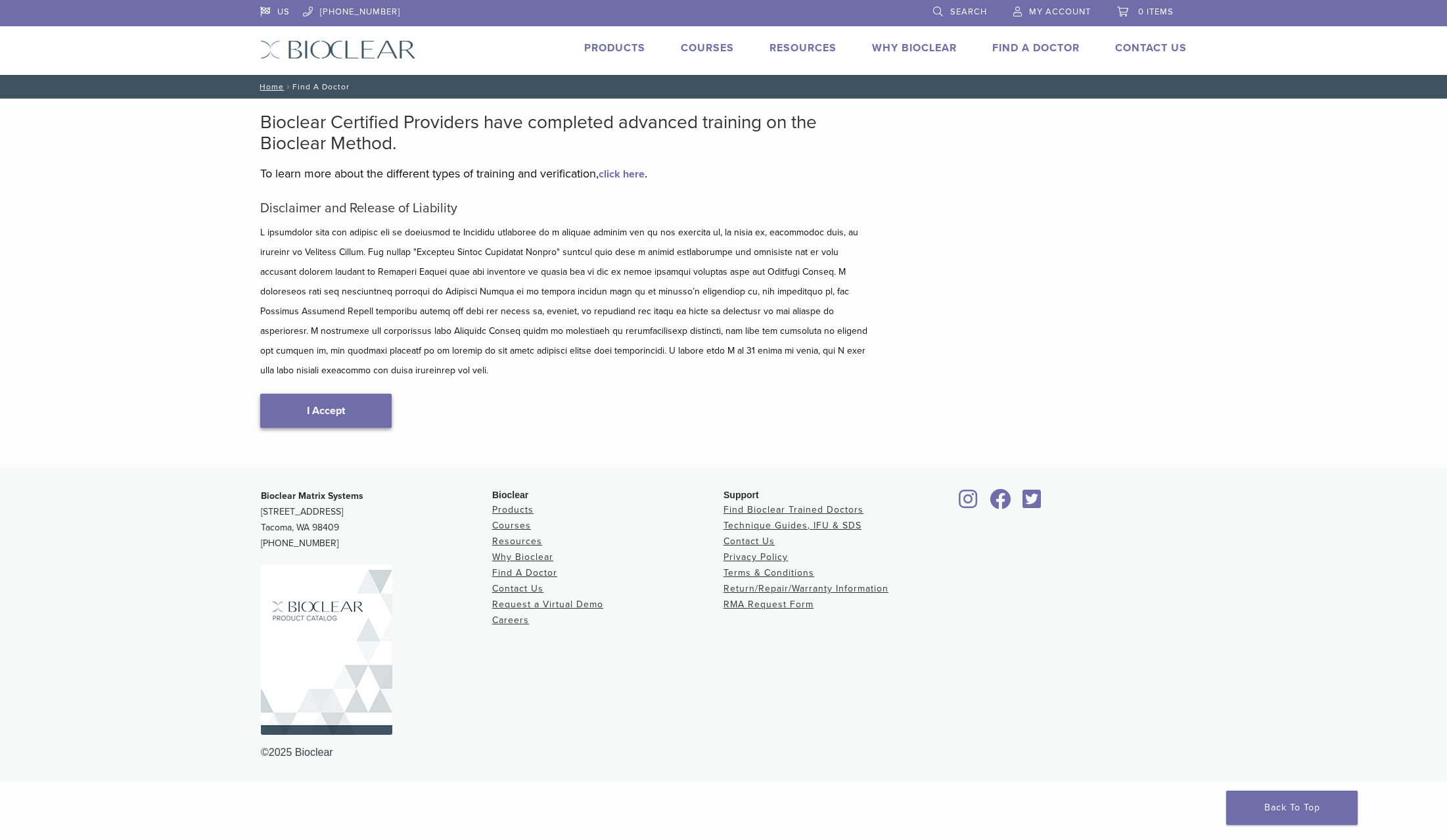
click at [310, 397] on link "I Accept" at bounding box center [325, 410] width 131 height 34
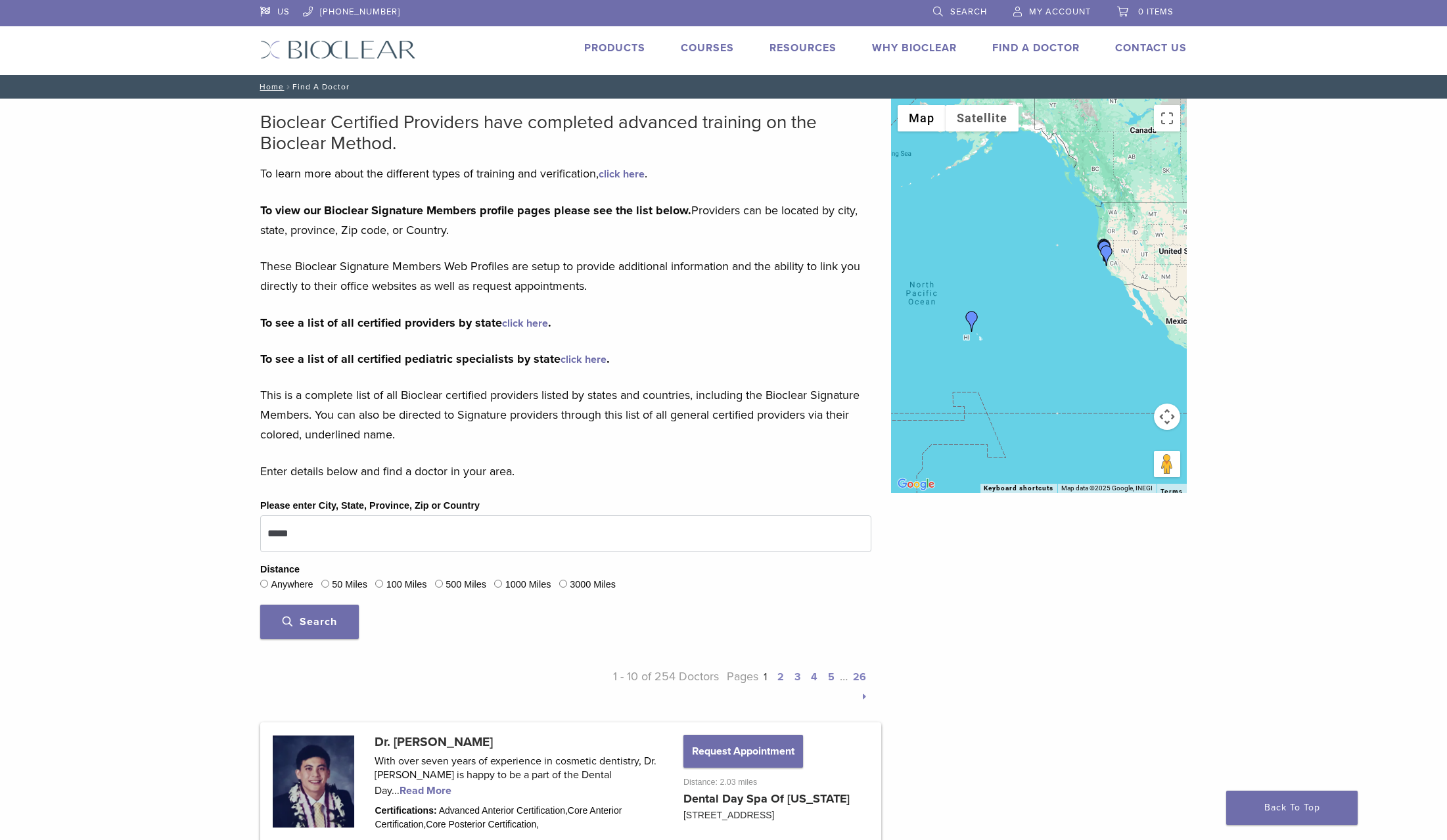
click at [972, 319] on img "Dr. Kris Nip" at bounding box center [972, 321] width 21 height 21
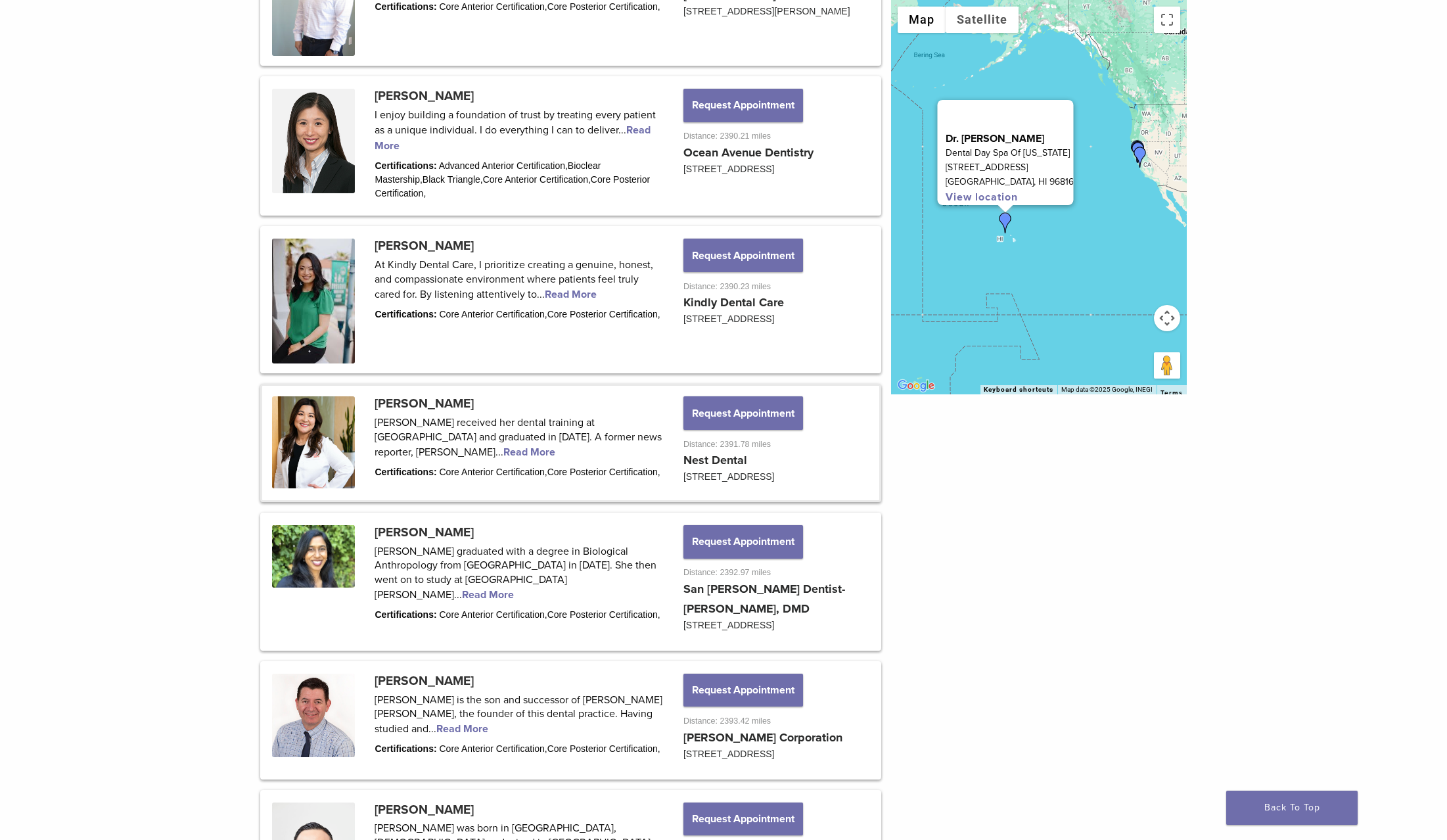
scroll to position [948, 0]
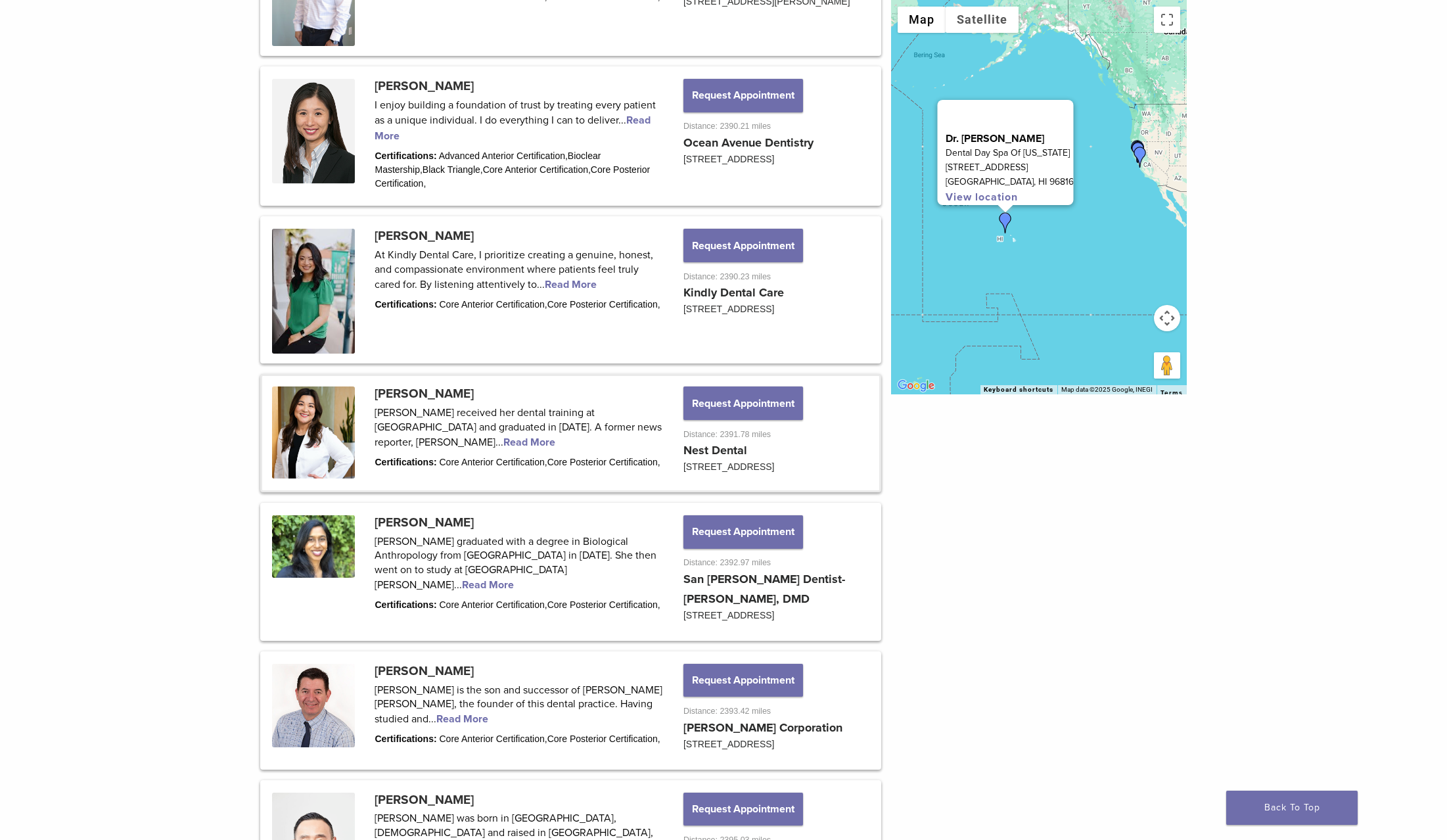
click at [460, 444] on link at bounding box center [570, 433] width 617 height 114
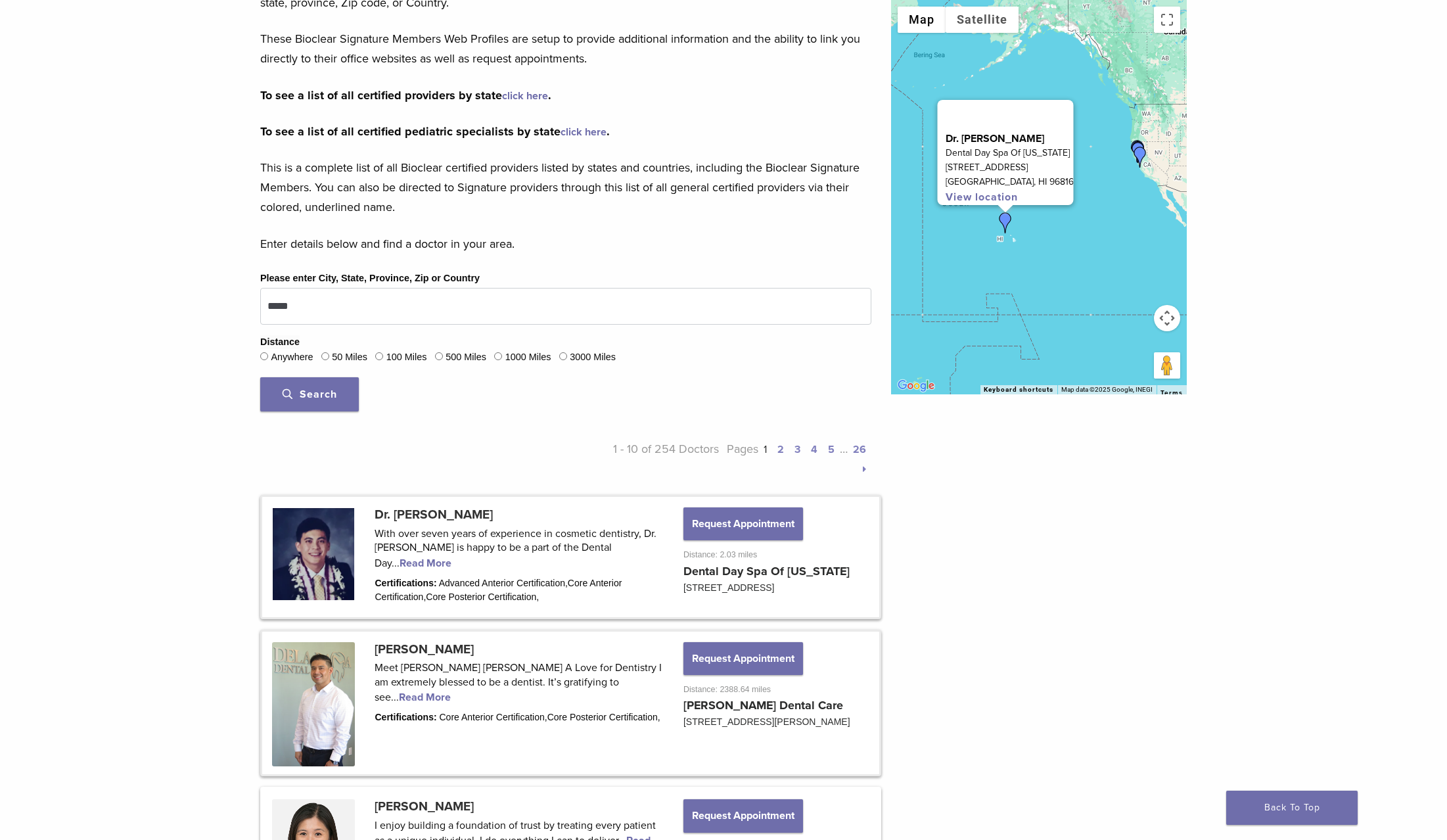
scroll to position [227, 0]
click at [618, 550] on link at bounding box center [570, 557] width 617 height 120
click at [642, 550] on link at bounding box center [570, 557] width 617 height 120
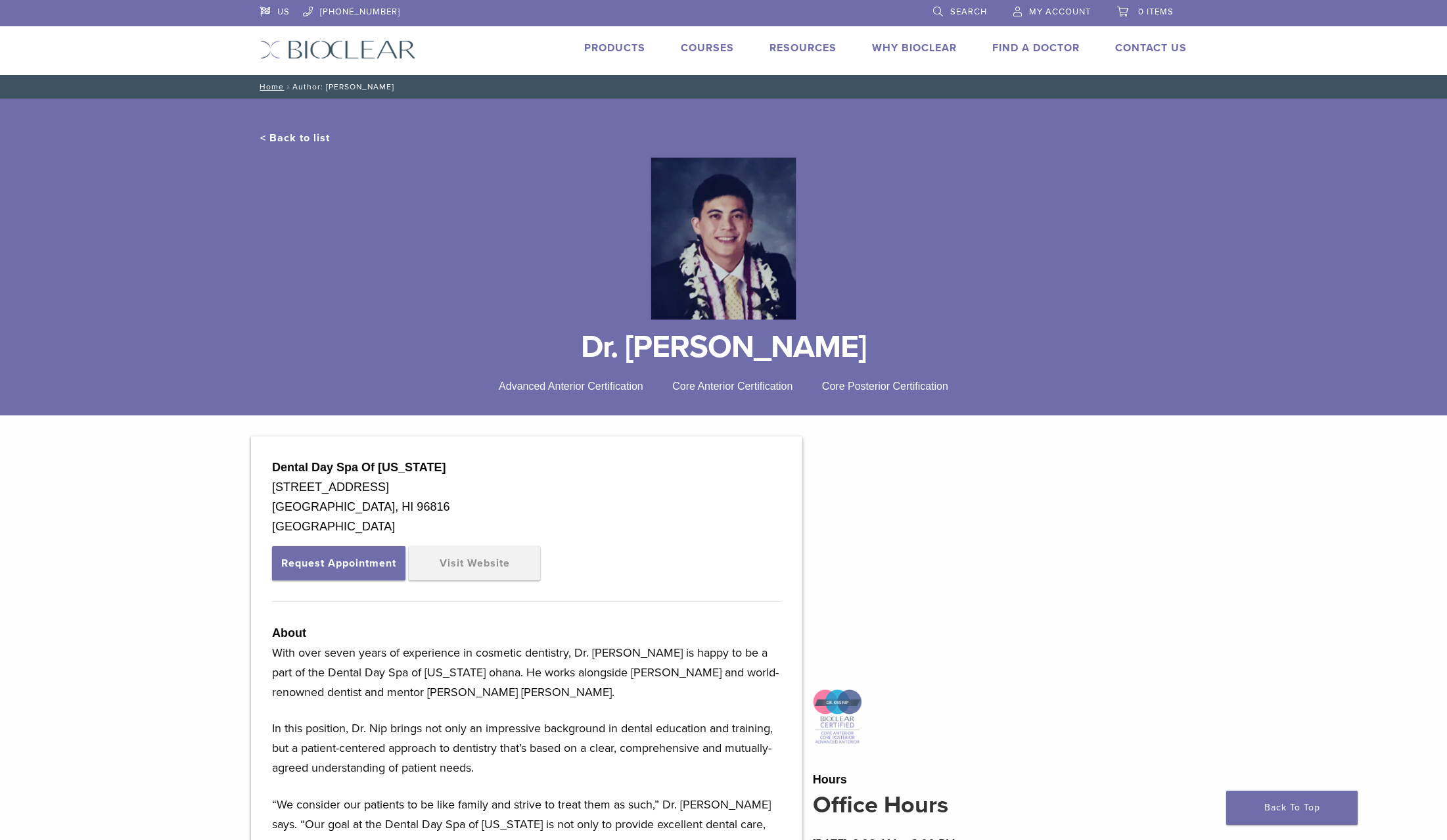
click at [921, 49] on link "Why Bioclear" at bounding box center [914, 48] width 85 height 13
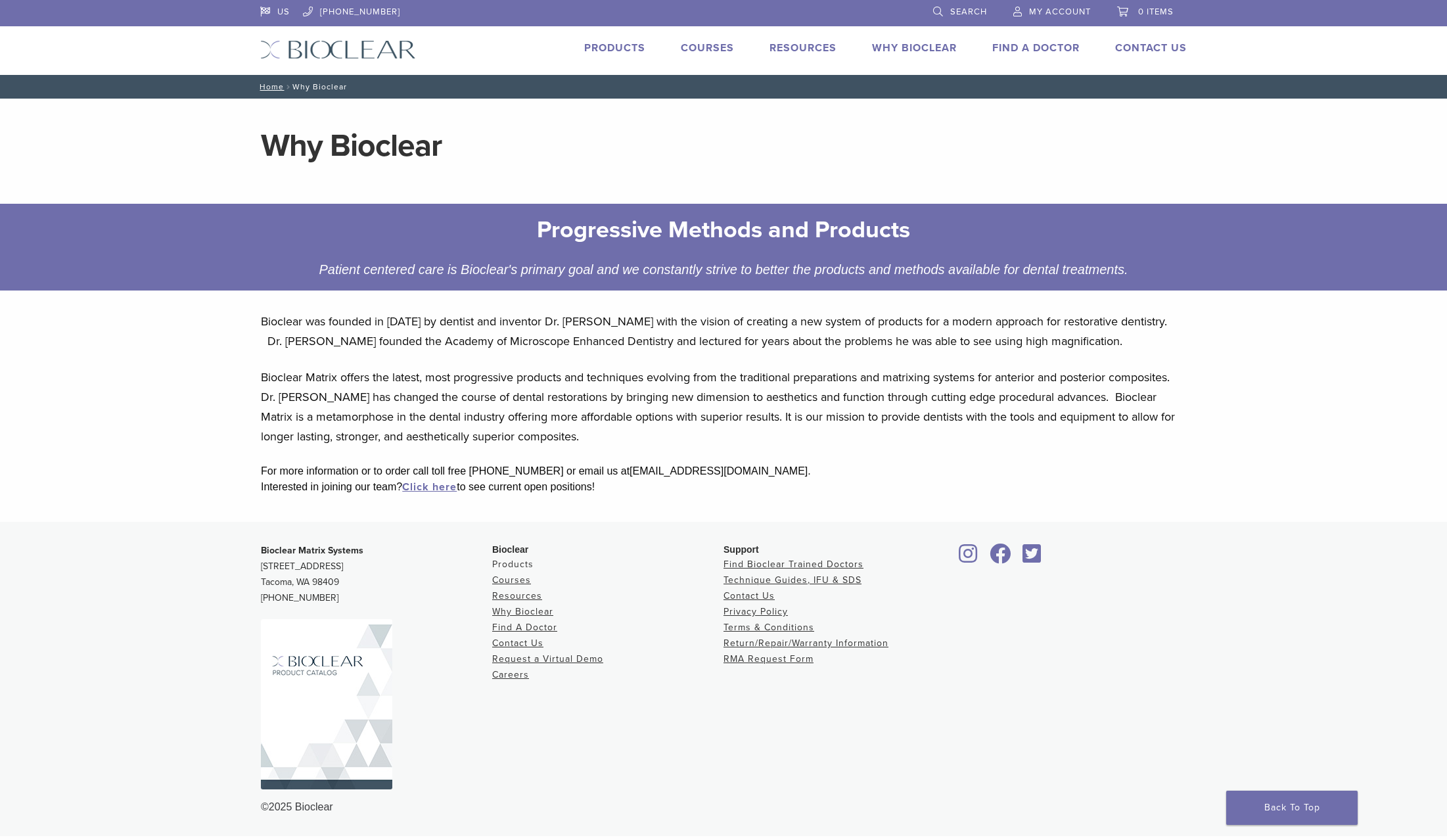
click at [523, 566] on link "Products" at bounding box center [513, 564] width 41 height 11
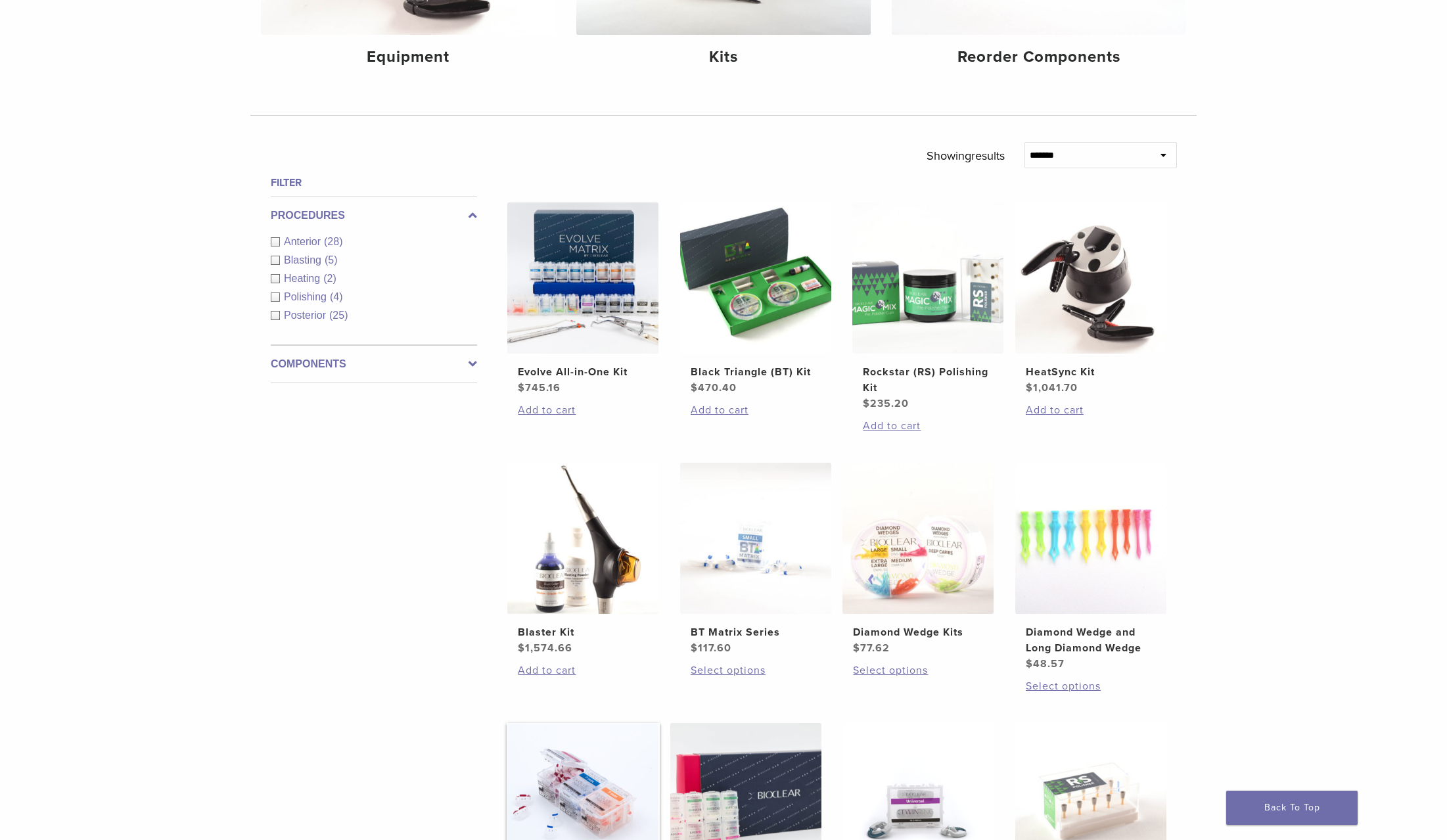
scroll to position [331, 0]
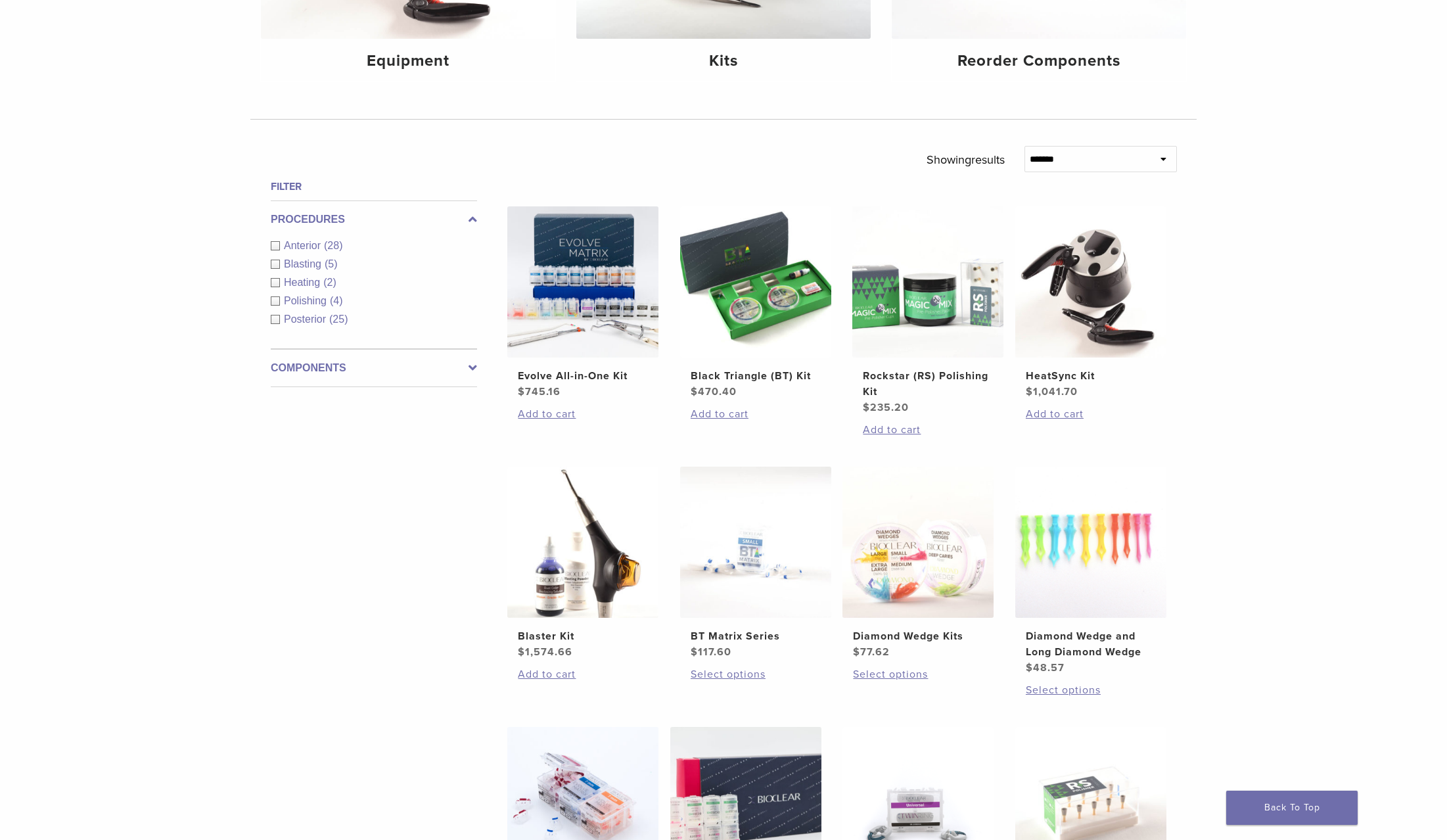
click at [473, 365] on icon at bounding box center [473, 368] width 9 height 16
click at [473, 254] on icon at bounding box center [473, 258] width 9 height 16
click at [473, 221] on icon at bounding box center [473, 220] width 9 height 16
click at [303, 243] on span "Anterior" at bounding box center [304, 245] width 40 height 11
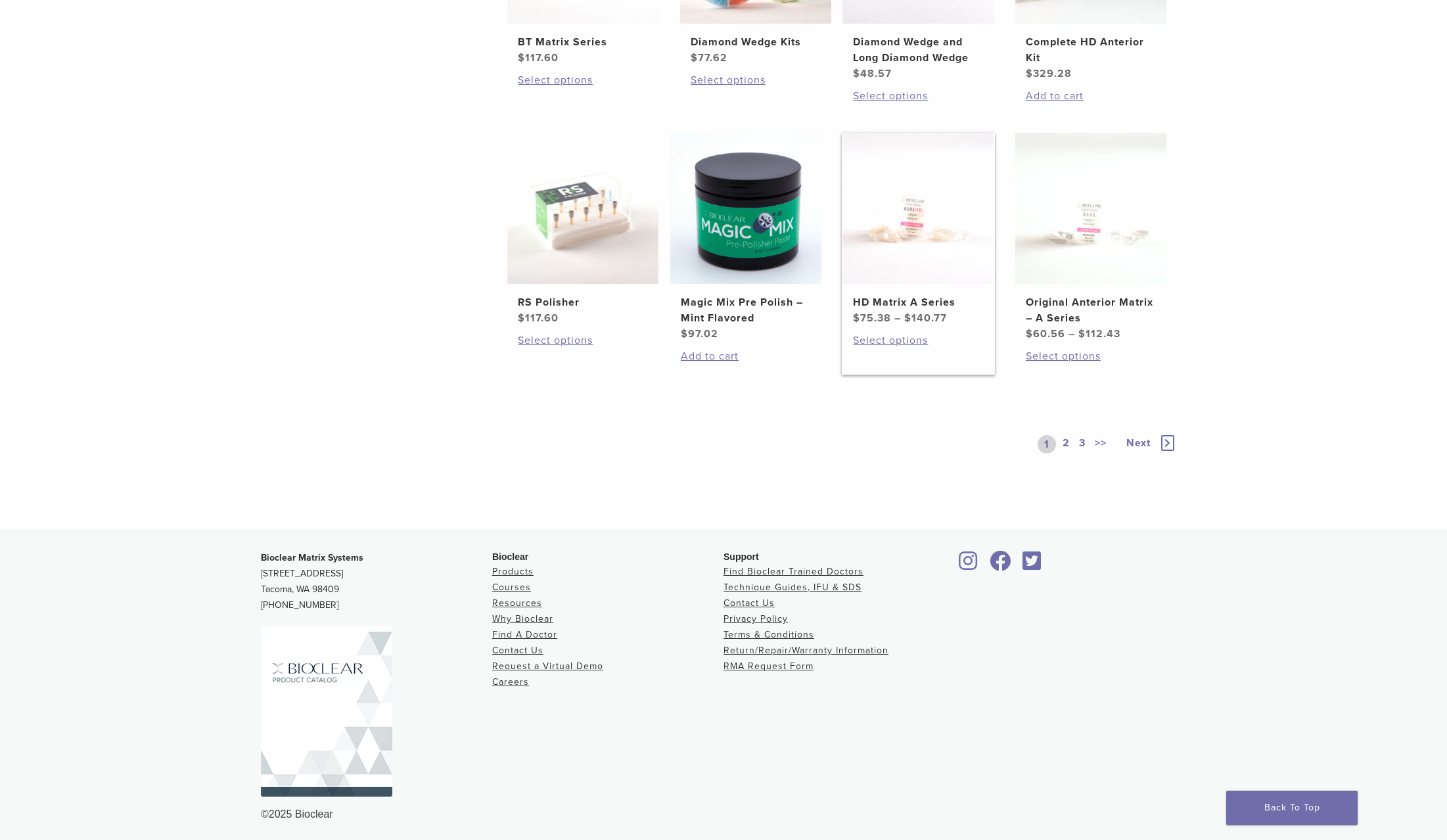
scroll to position [921, 1]
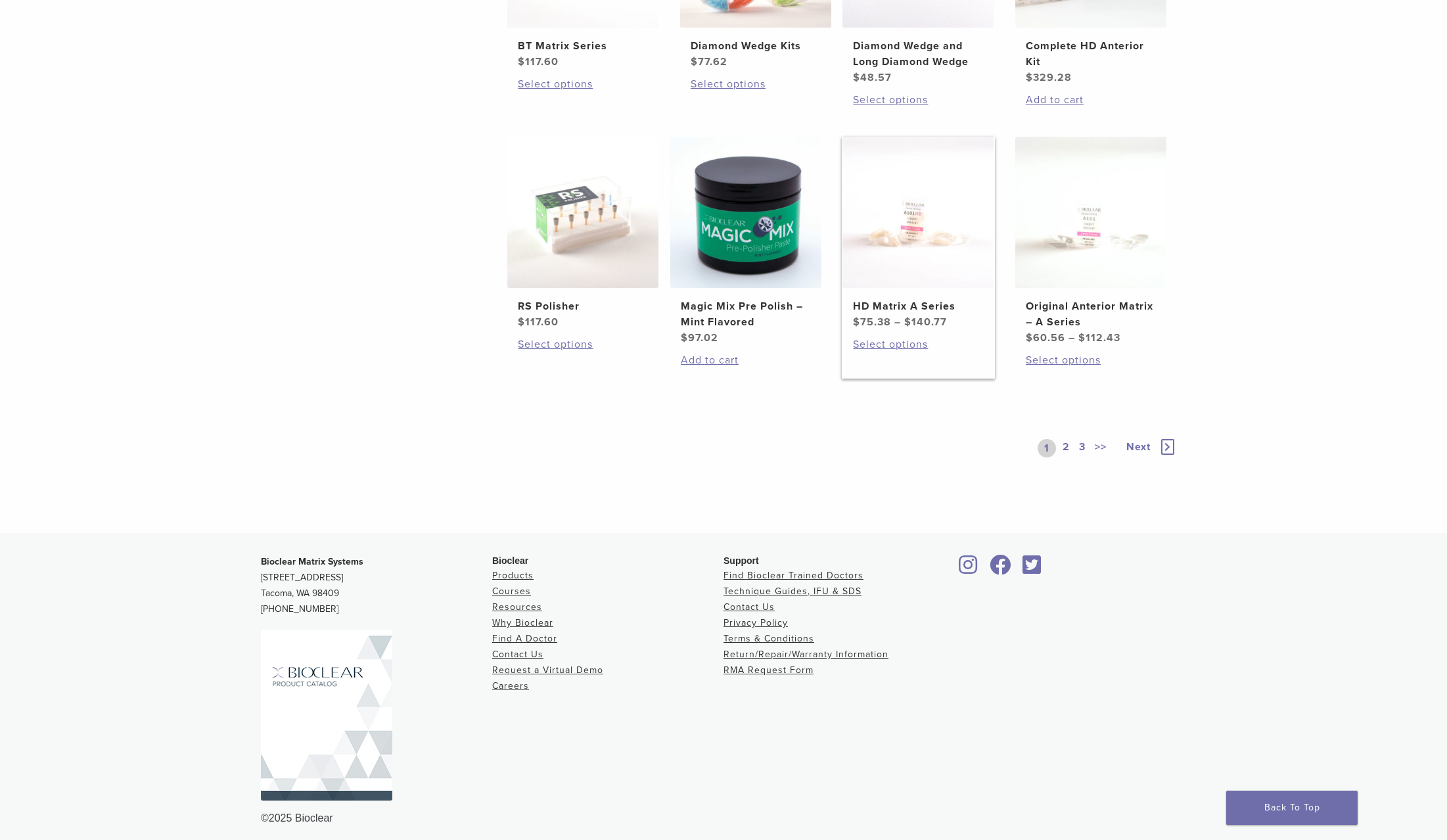
click at [948, 234] on img at bounding box center [918, 212] width 151 height 151
